Goal: Use online tool/utility: Utilize a website feature to perform a specific function

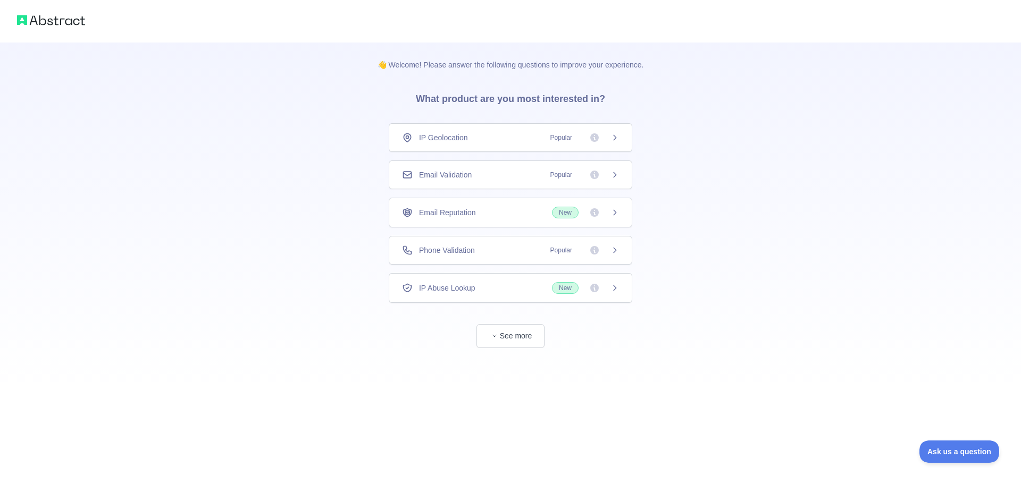
click at [494, 130] on div "IP Geolocation Popular" at bounding box center [510, 137] width 243 height 29
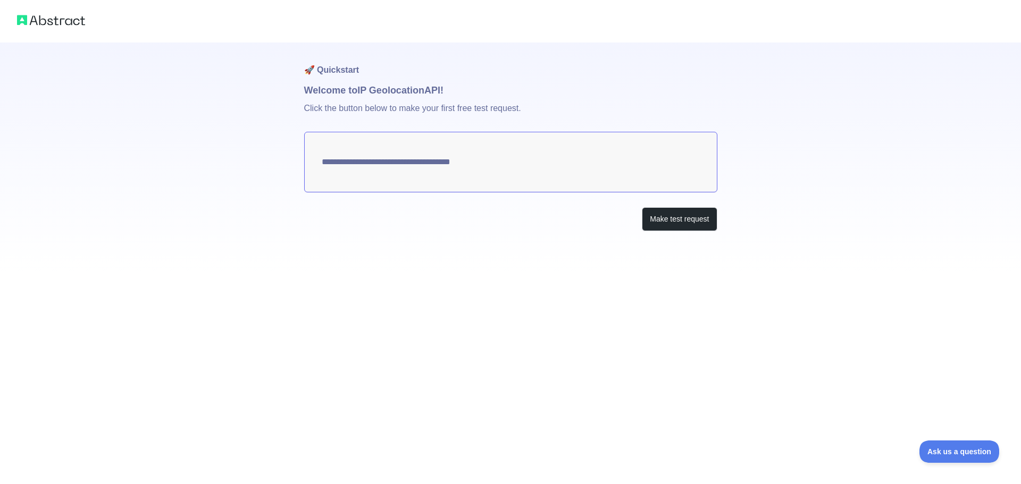
type textarea "**********"
click at [62, 31] on div at bounding box center [510, 21] width 1021 height 43
click at [63, 23] on img at bounding box center [51, 20] width 68 height 15
click at [675, 222] on button "Make test request" at bounding box center [679, 219] width 75 height 24
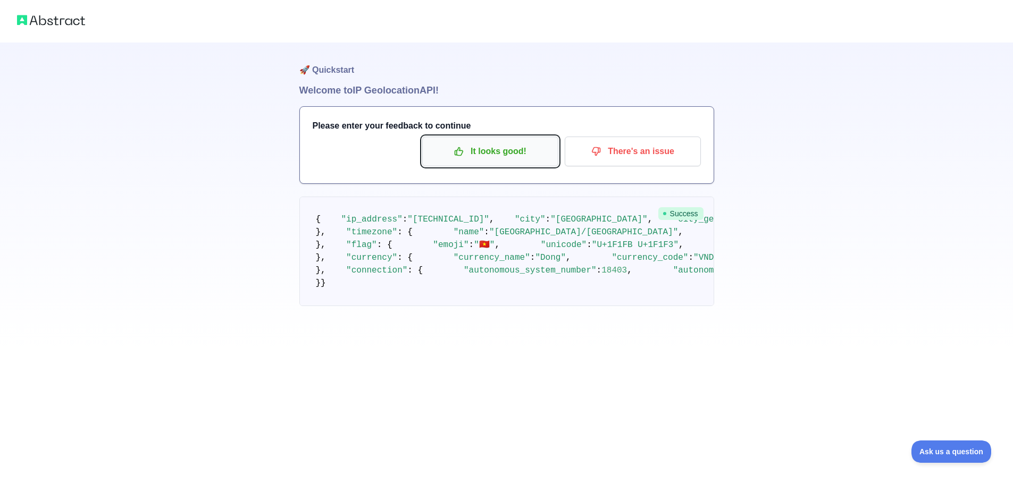
click at [452, 150] on p "It looks good!" at bounding box center [490, 151] width 120 height 18
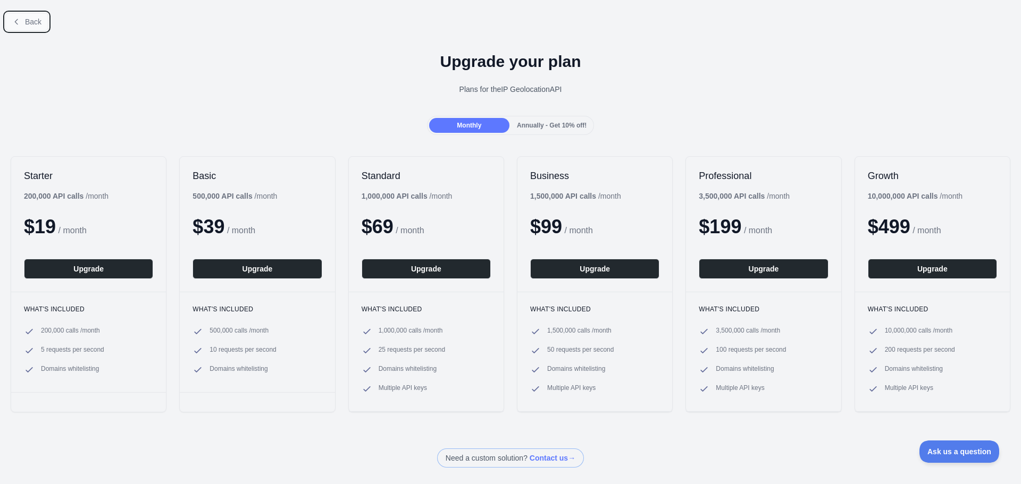
click at [27, 19] on span "Back" at bounding box center [33, 22] width 16 height 9
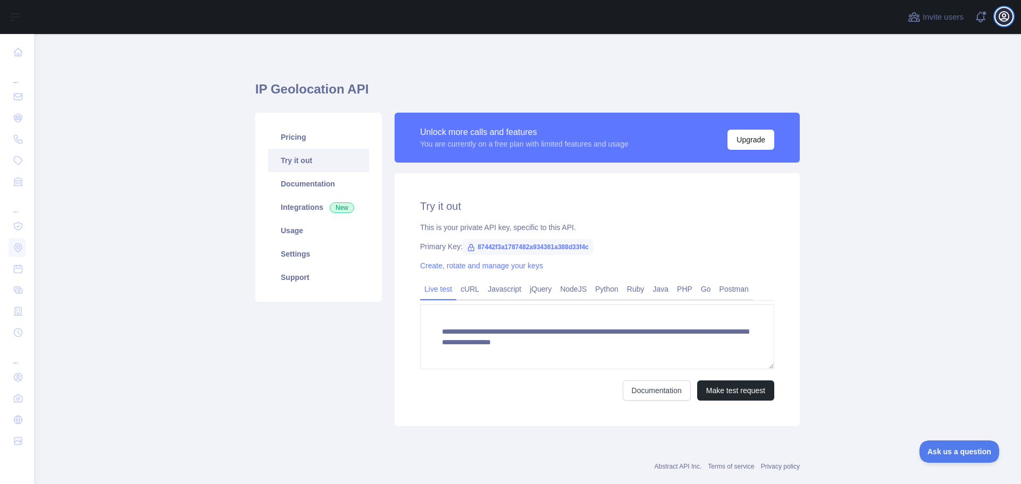
click at [1002, 24] on button "Open user menu" at bounding box center [1003, 16] width 17 height 17
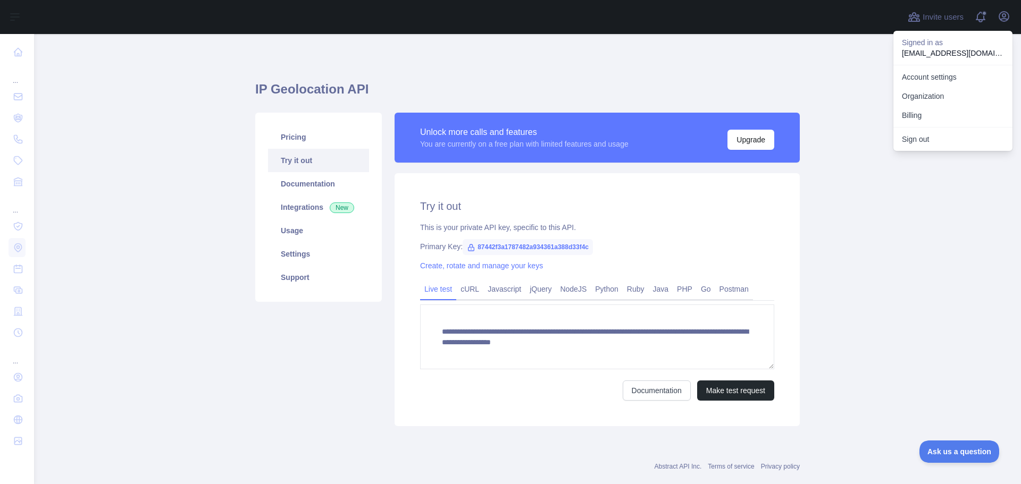
click at [142, 39] on main "**********" at bounding box center [527, 259] width 987 height 450
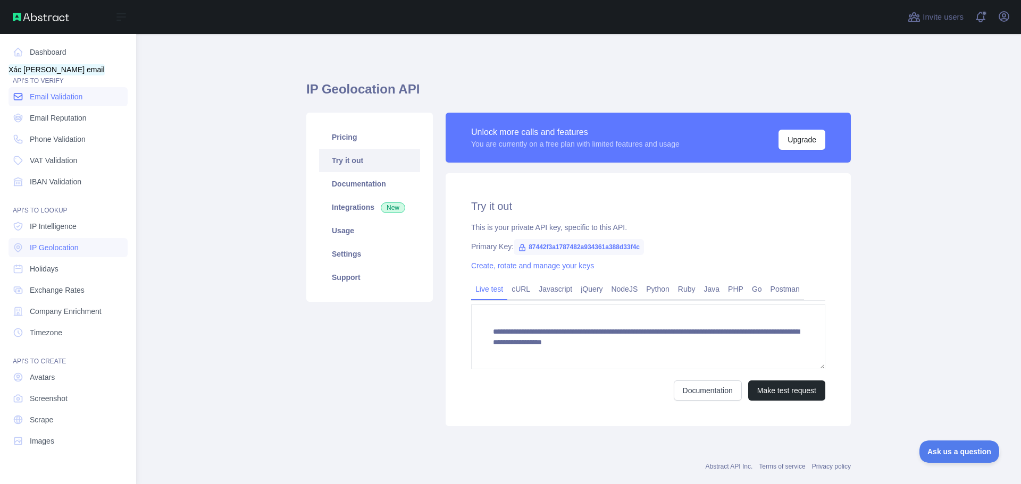
click at [37, 97] on span "Email Validation" at bounding box center [56, 96] width 53 height 11
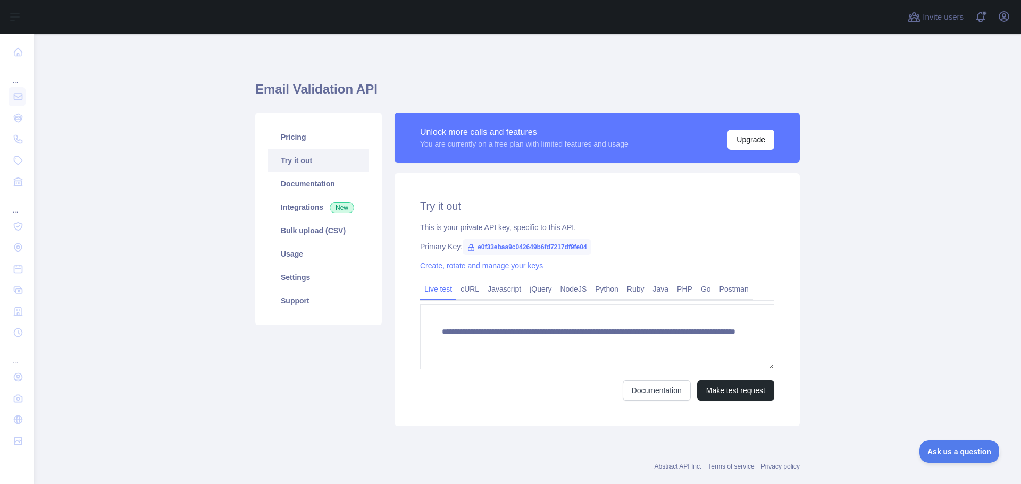
click at [498, 247] on span "e0f33ebaa9c042649b6fd7217df9fe04" at bounding box center [527, 247] width 128 height 16
click at [499, 247] on span "e0f33ebaa9c042649b6fd7217df9fe04" at bounding box center [527, 247] width 128 height 16
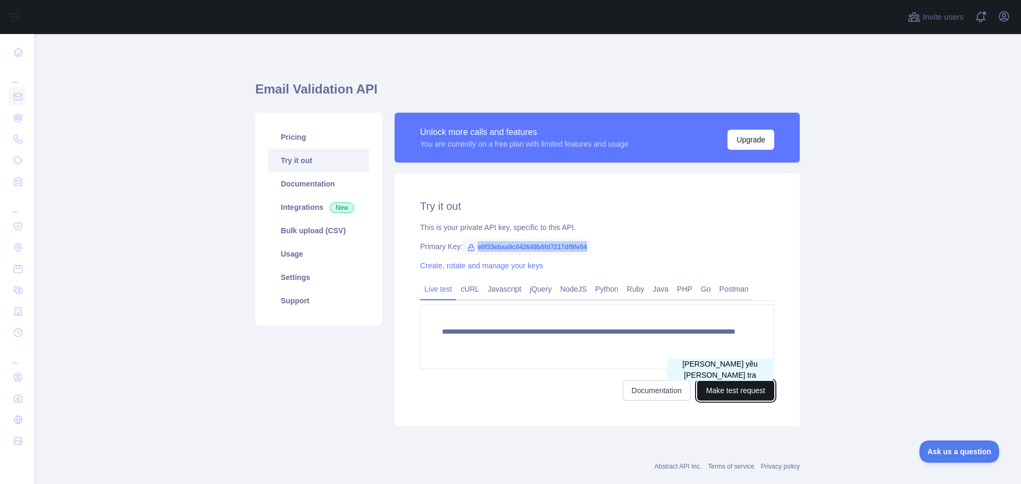
click at [715, 392] on button "Make test request" at bounding box center [735, 391] width 77 height 20
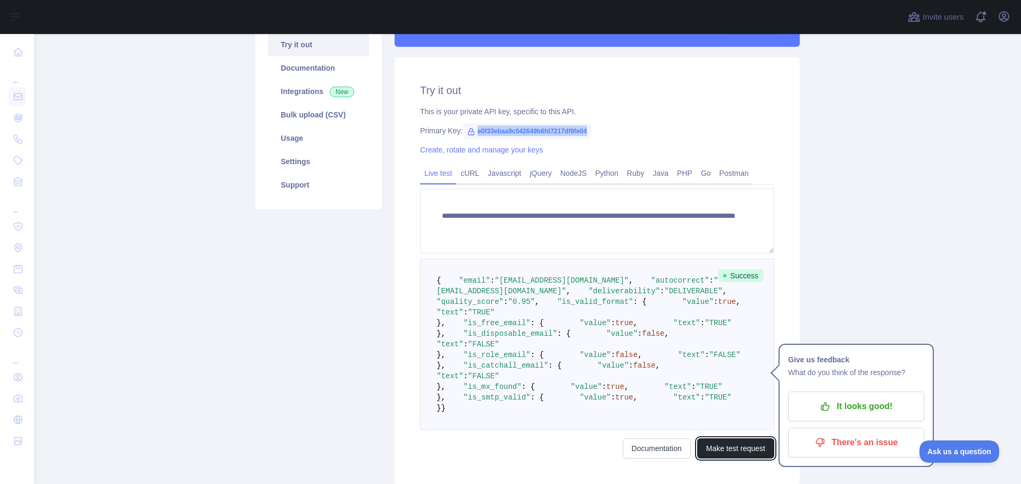
scroll to position [99, 0]
